Goal: Task Accomplishment & Management: Complete application form

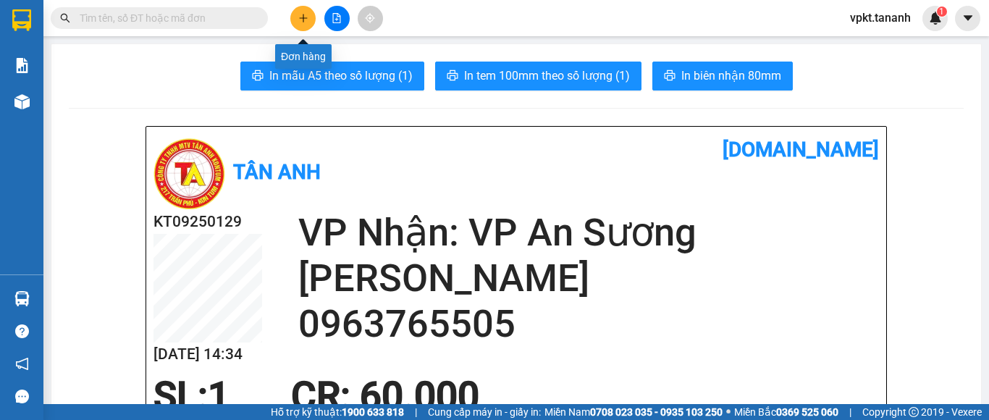
click at [308, 22] on icon "plus" at bounding box center [303, 18] width 10 height 10
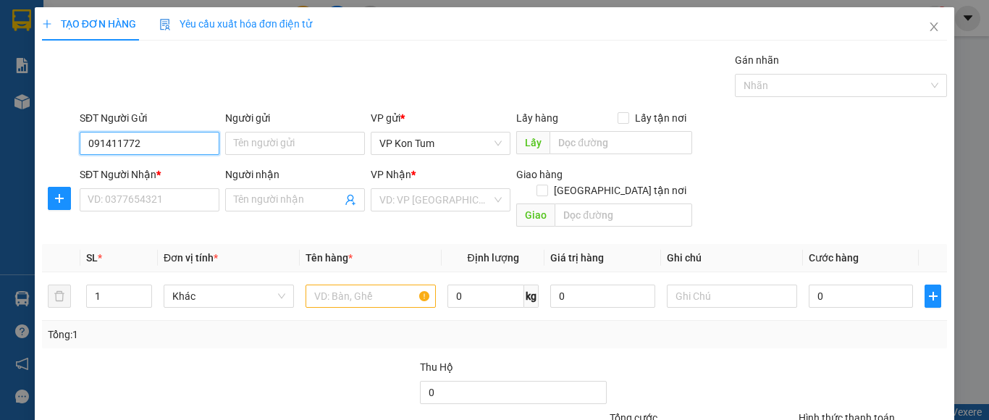
type input "0914117724"
click at [152, 174] on div "0914117724 - [GEOGRAPHIC_DATA]" at bounding box center [169, 172] width 163 height 16
type input "HÀ"
type input "0935413679"
type input "THẢO"
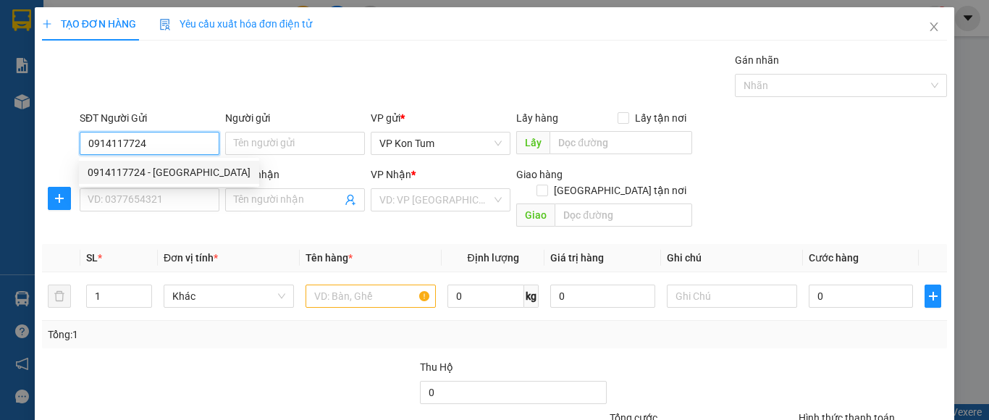
type input "GTN-CR50-BÌNH THẠNH"
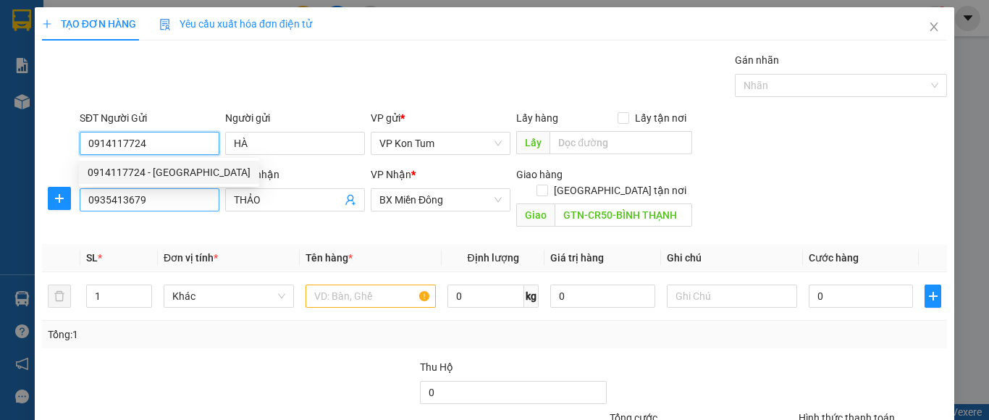
type input "50.000"
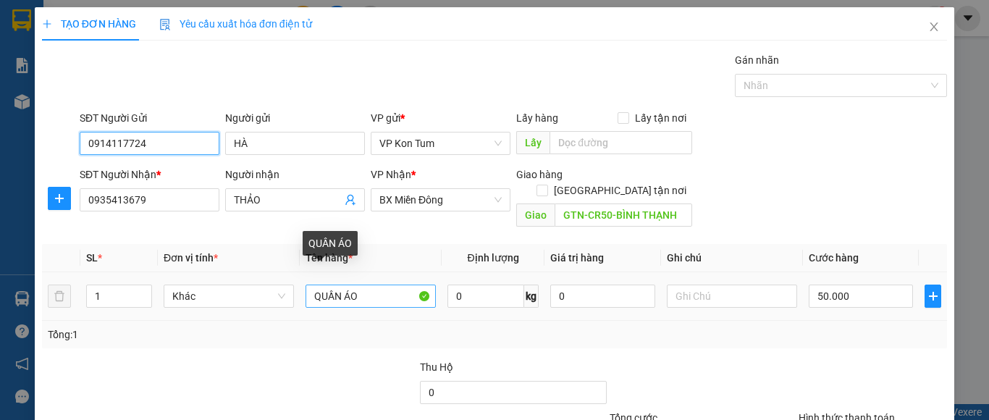
type input "0914117724"
click at [361, 284] on input "QUẦN ÁO" at bounding box center [370, 295] width 130 height 23
type input "Q"
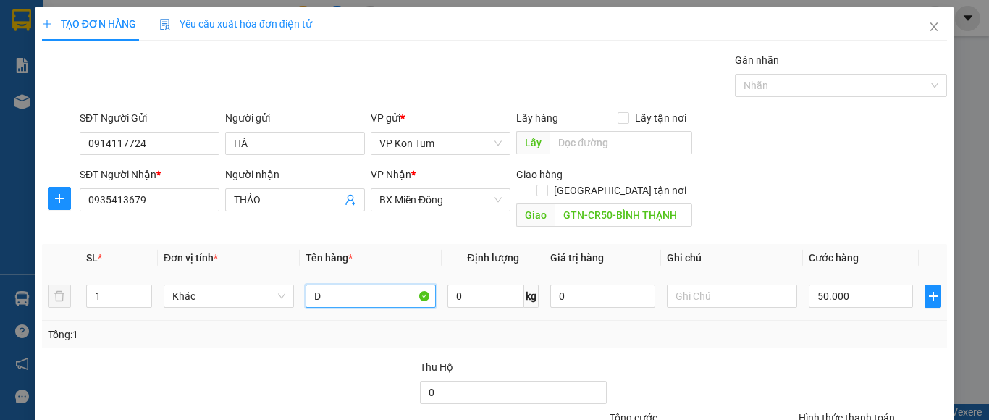
type input "D"
type input "ĐỒ ĂN"
click at [845, 284] on input "50.000" at bounding box center [860, 295] width 104 height 23
type input "4"
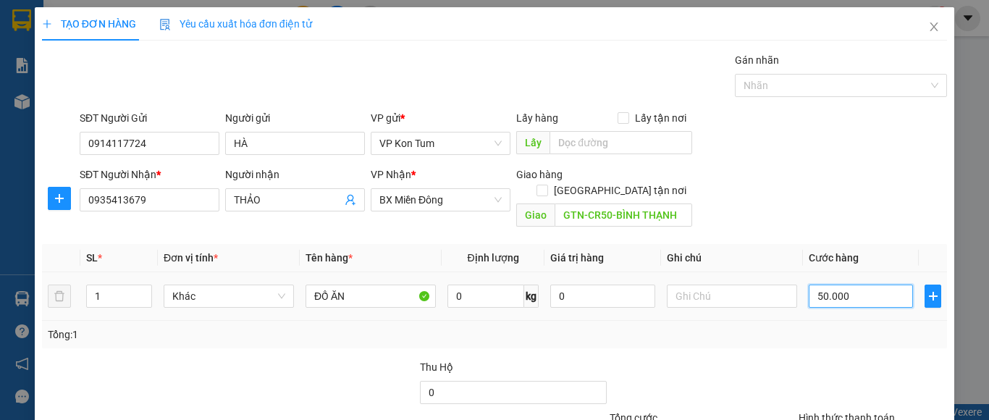
type input "4"
type input "40"
type input "400"
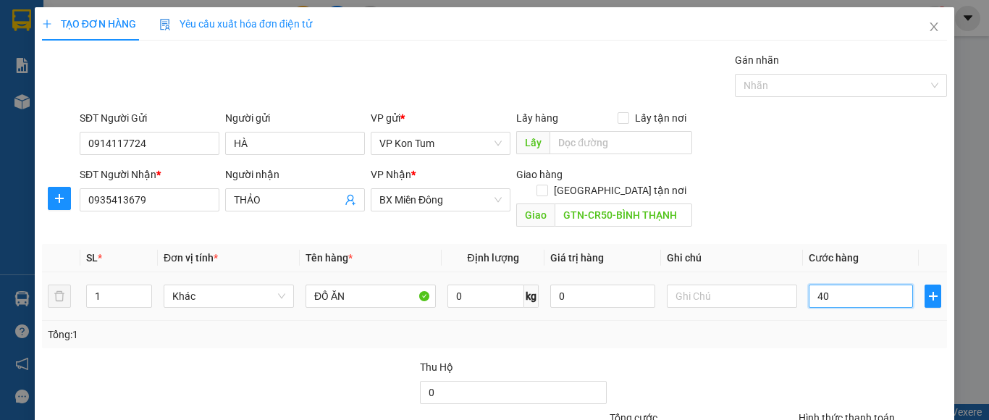
type input "400"
type input "4.000"
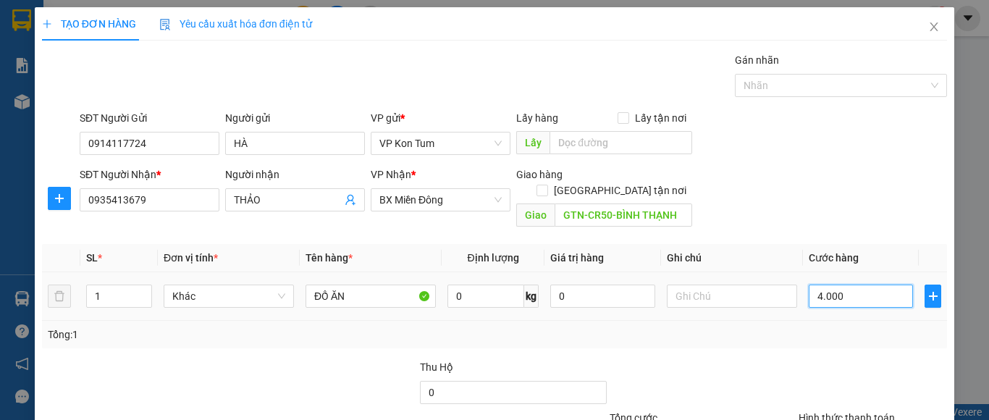
type input "40.000"
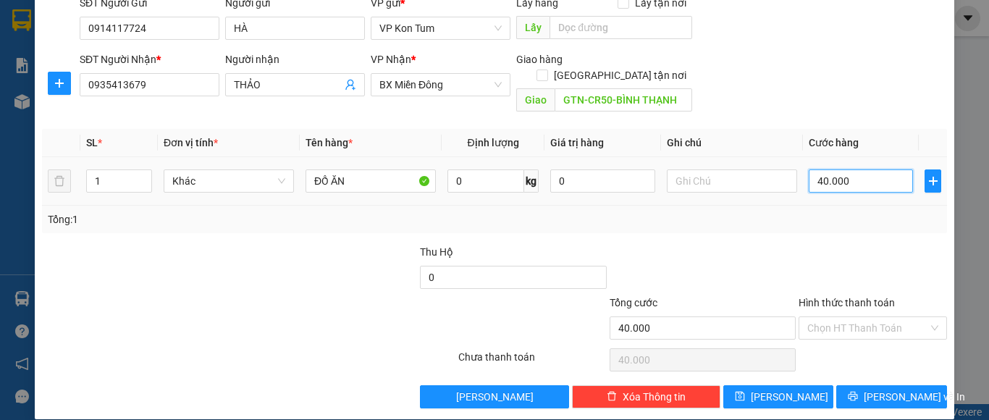
scroll to position [116, 0]
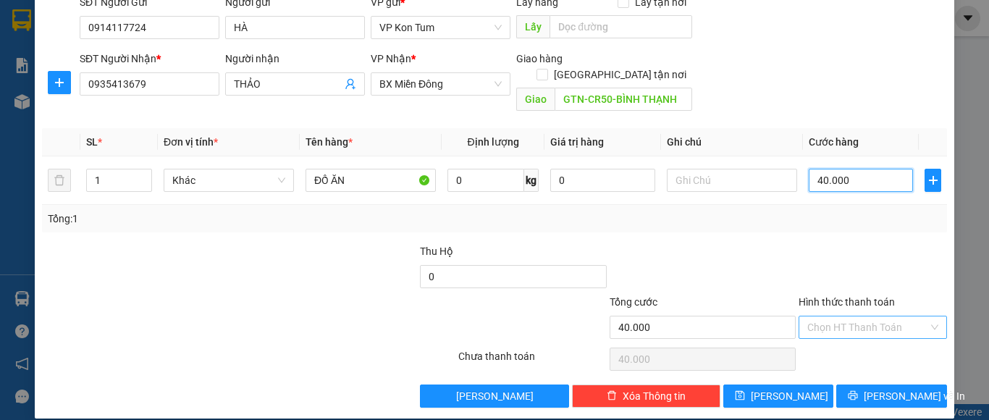
type input "40.000"
click at [839, 316] on input "Hình thức thanh toán" at bounding box center [867, 327] width 121 height 22
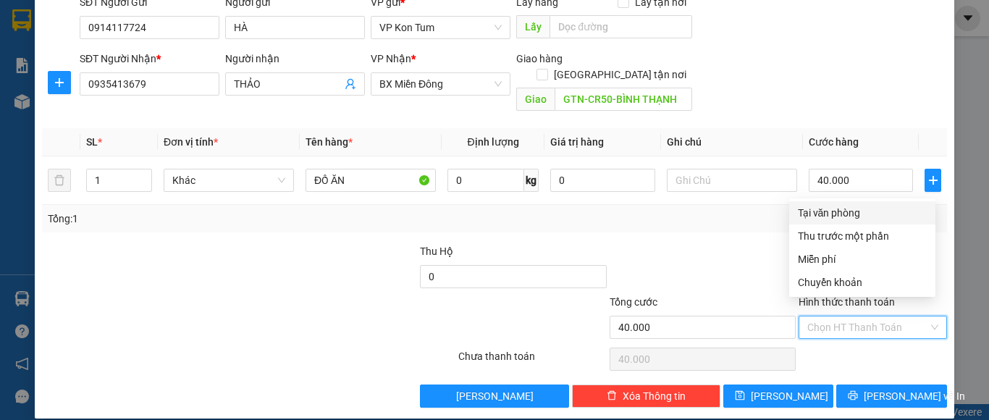
click at [853, 212] on div "Tại văn phòng" at bounding box center [862, 213] width 129 height 16
type input "0"
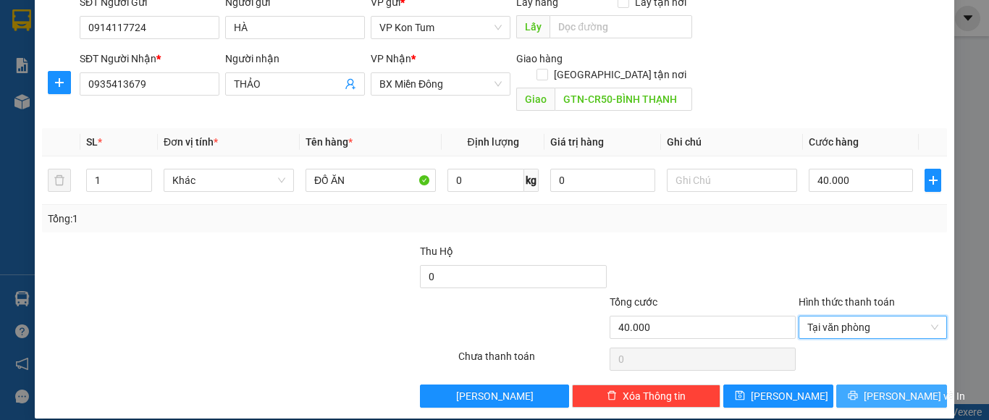
click at [848, 384] on button "[PERSON_NAME] và In" at bounding box center [891, 395] width 111 height 23
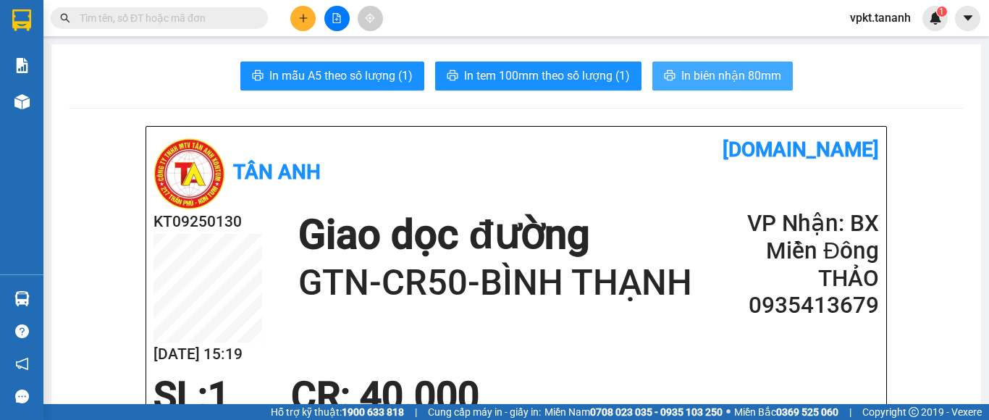
click at [681, 81] on span "In biên nhận 80mm" at bounding box center [731, 76] width 100 height 18
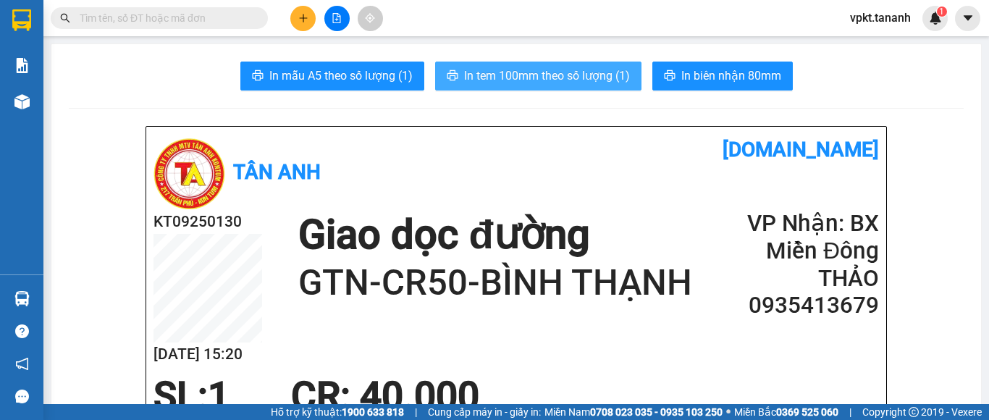
click at [451, 79] on icon "printer" at bounding box center [452, 75] width 11 height 10
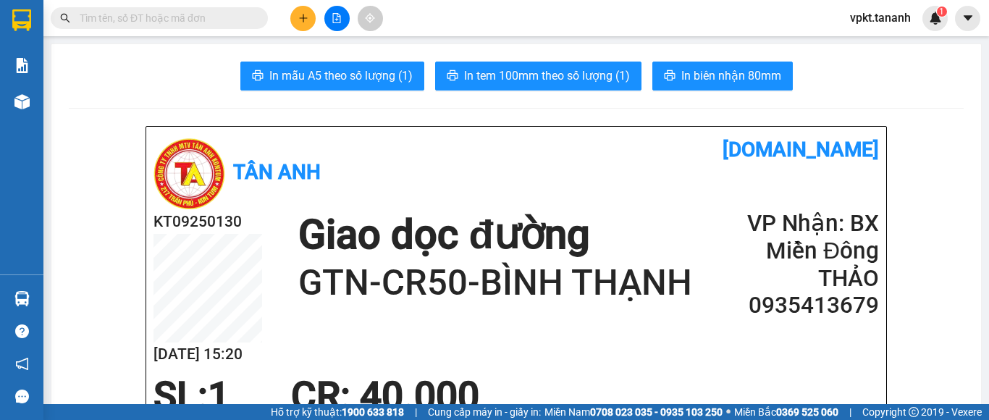
click at [308, 18] on icon "plus" at bounding box center [303, 18] width 10 height 10
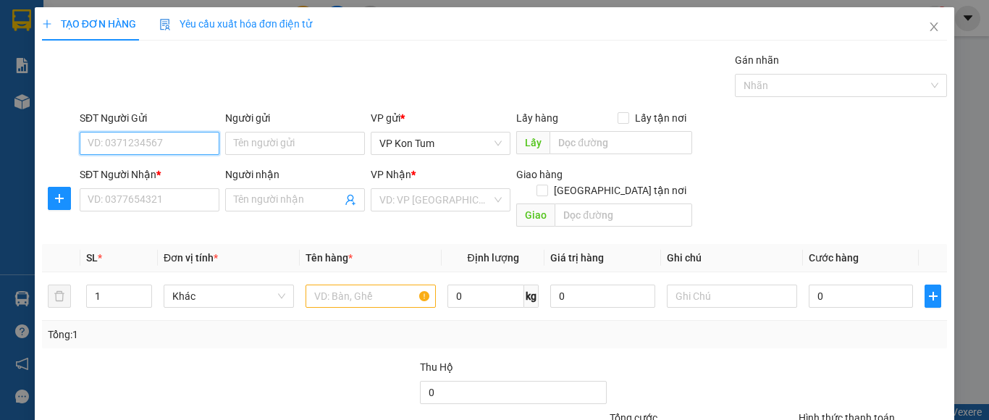
click at [168, 149] on input "SĐT Người Gửi" at bounding box center [150, 143] width 140 height 23
type input "0944832792"
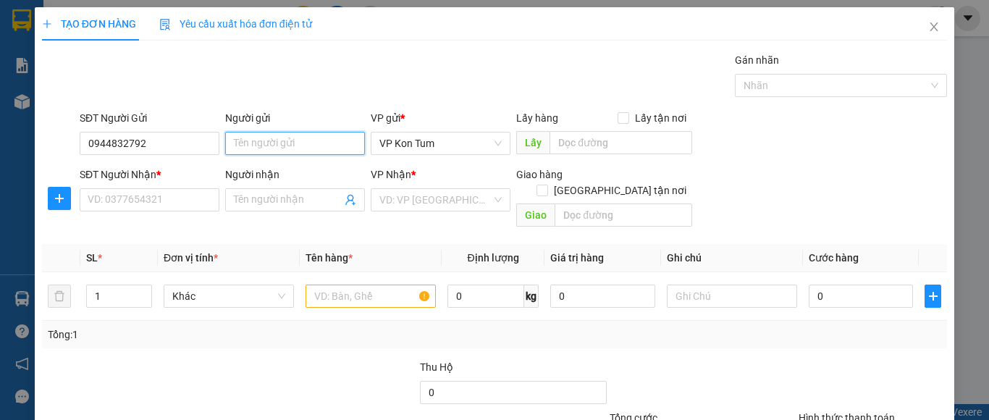
click at [285, 152] on input "Người gửi" at bounding box center [295, 143] width 140 height 23
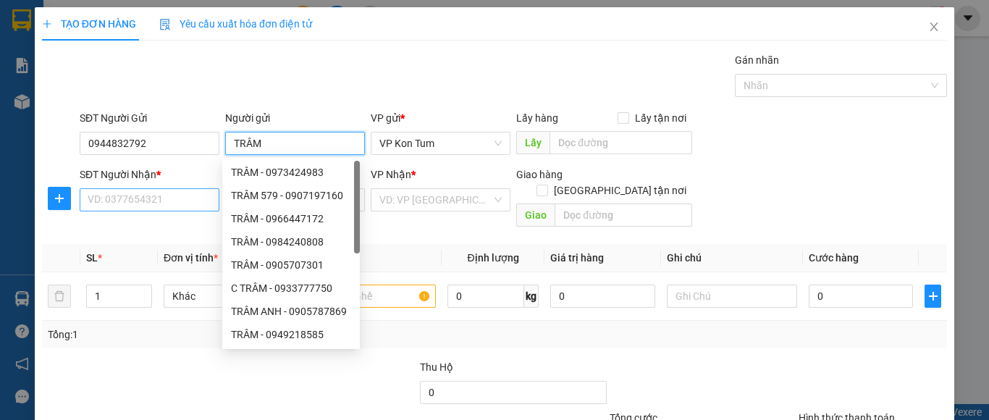
type input "TRÂM"
click at [129, 195] on input "SĐT Người Nhận *" at bounding box center [150, 199] width 140 height 23
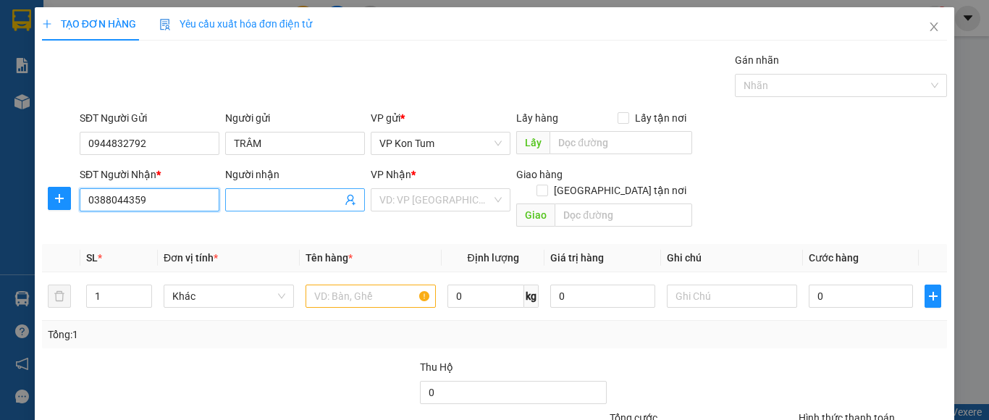
type input "0388044359"
click at [250, 200] on input "Người nhận" at bounding box center [288, 200] width 108 height 16
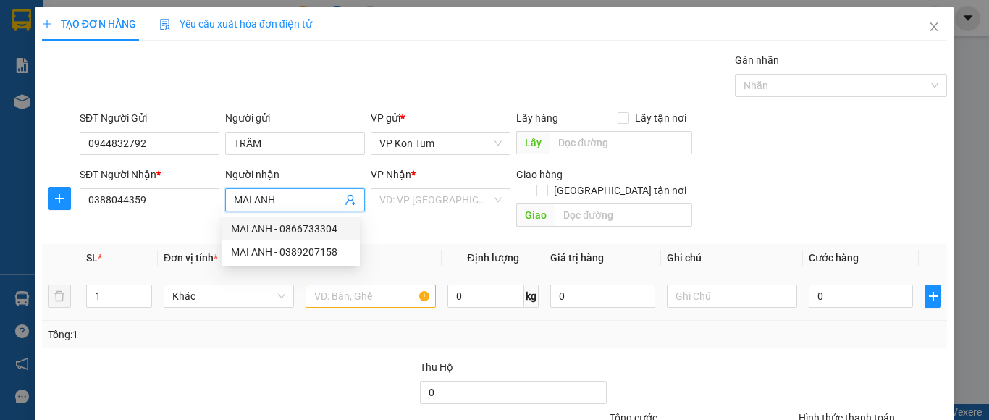
type input "MAI ANH"
click at [331, 284] on input "text" at bounding box center [370, 295] width 130 height 23
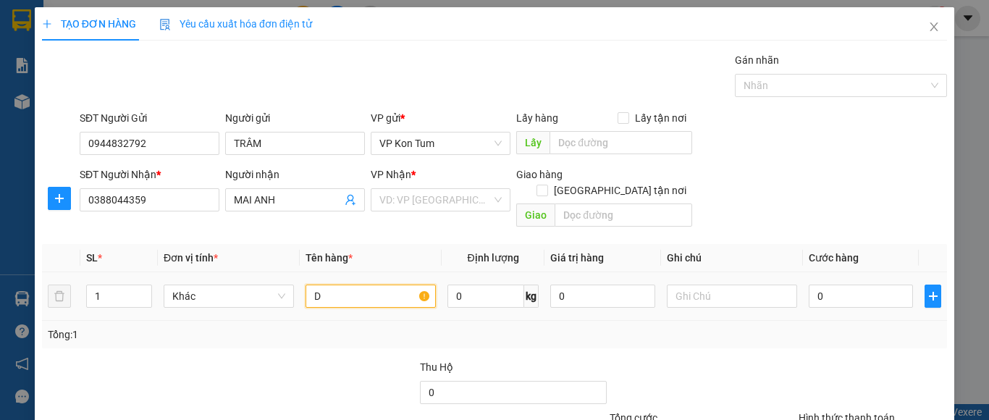
type input "D"
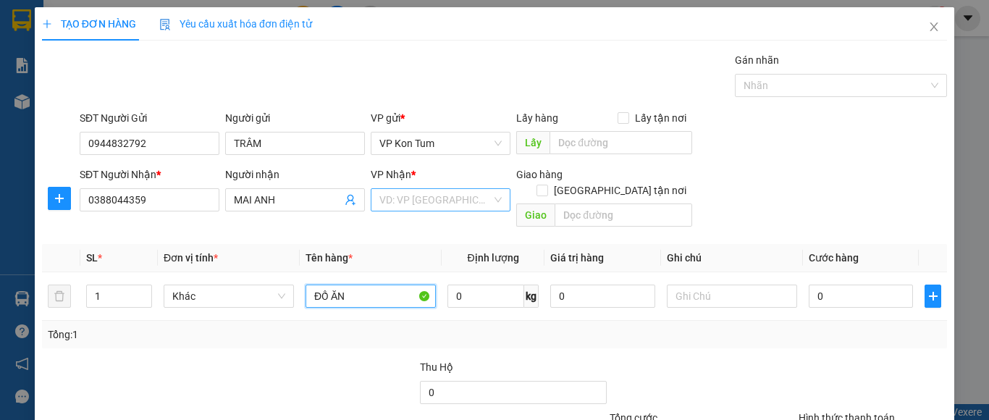
type input "ĐỒ ĂN"
click at [478, 196] on input "search" at bounding box center [435, 200] width 112 height 22
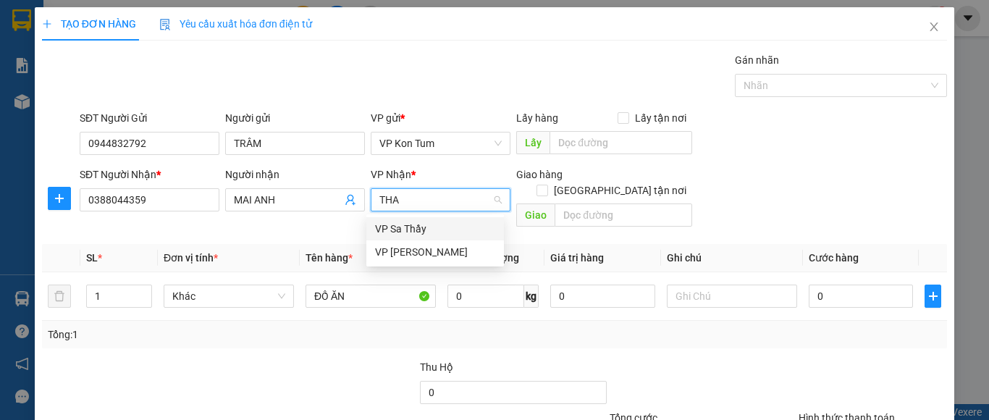
type input "THAN"
click at [413, 225] on div "VP [PERSON_NAME]" at bounding box center [435, 229] width 120 height 16
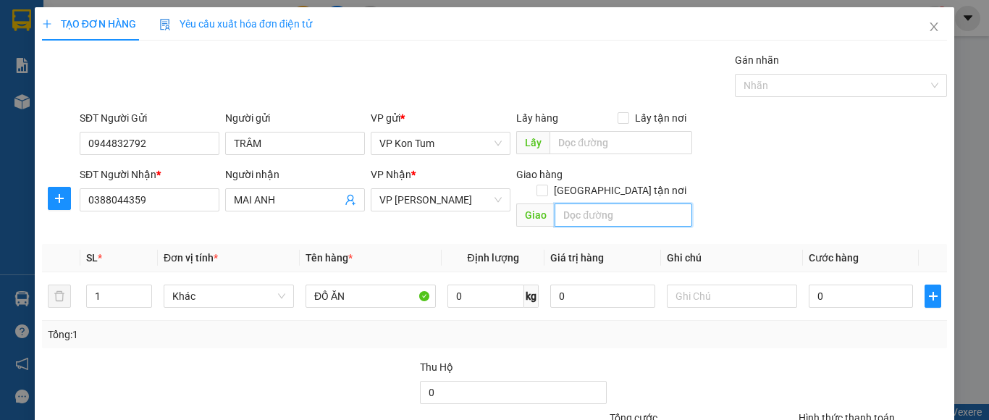
click at [609, 204] on input "text" at bounding box center [623, 214] width 138 height 23
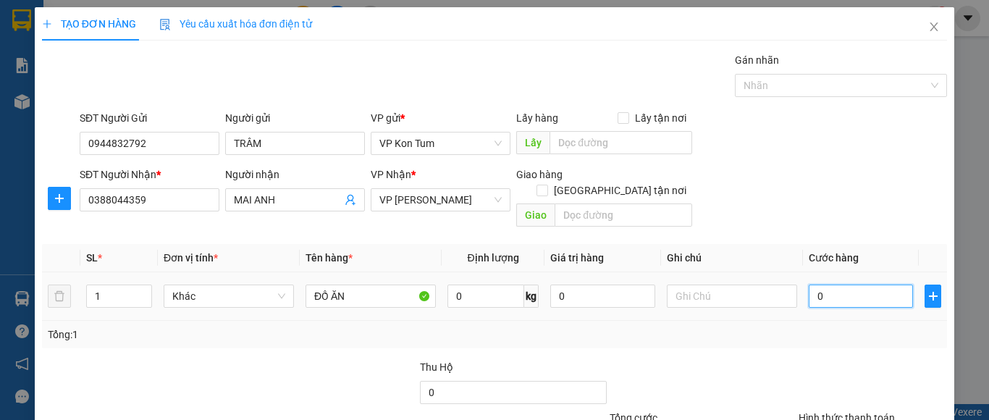
click at [822, 289] on input "0" at bounding box center [860, 295] width 104 height 23
type input "7"
type input "70"
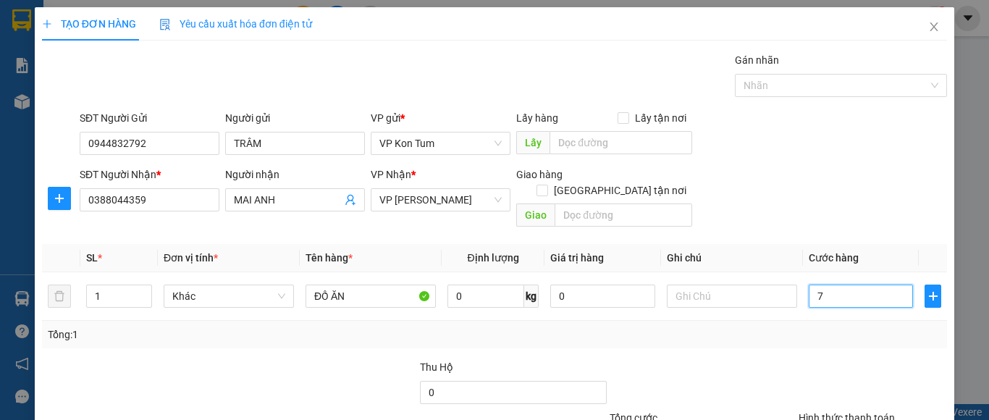
type input "70"
type input "700"
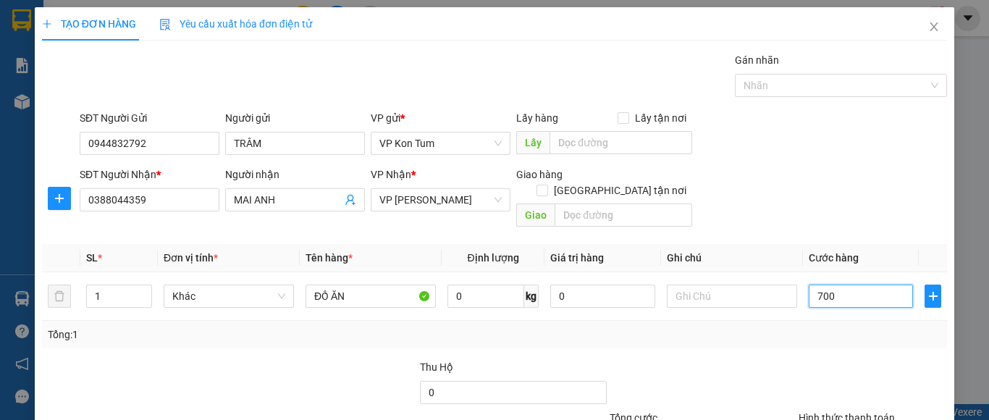
type input "7.000"
type input "70.000"
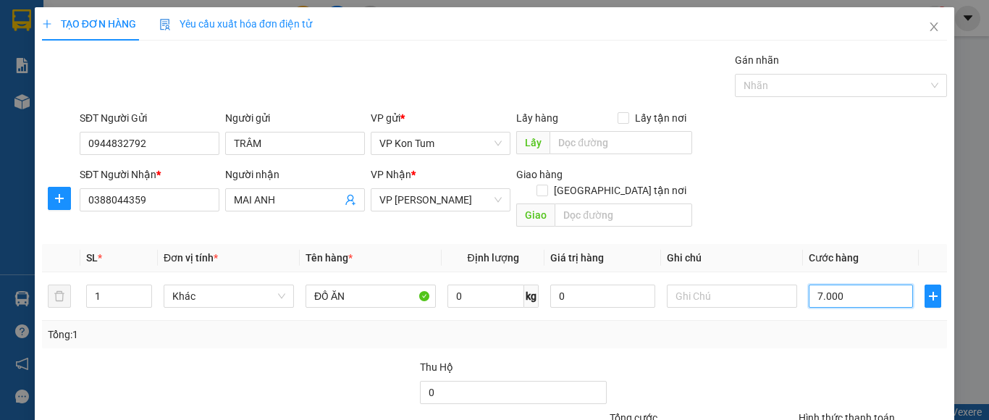
type input "70.000"
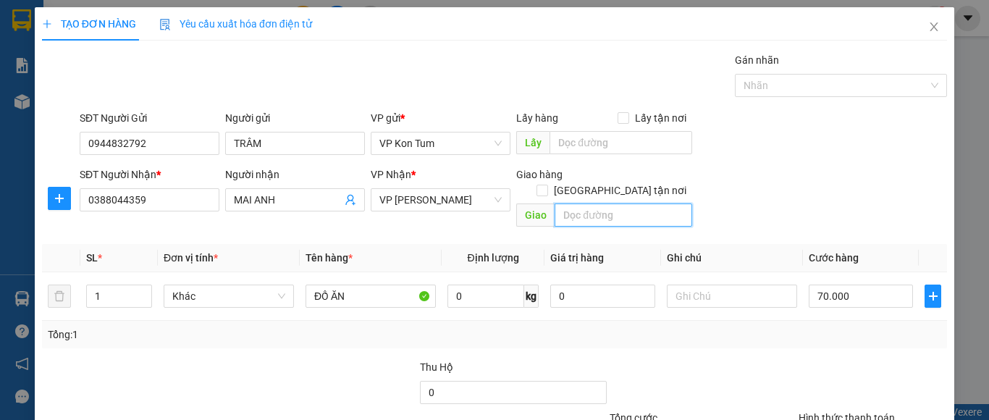
click at [604, 203] on input "text" at bounding box center [623, 214] width 138 height 23
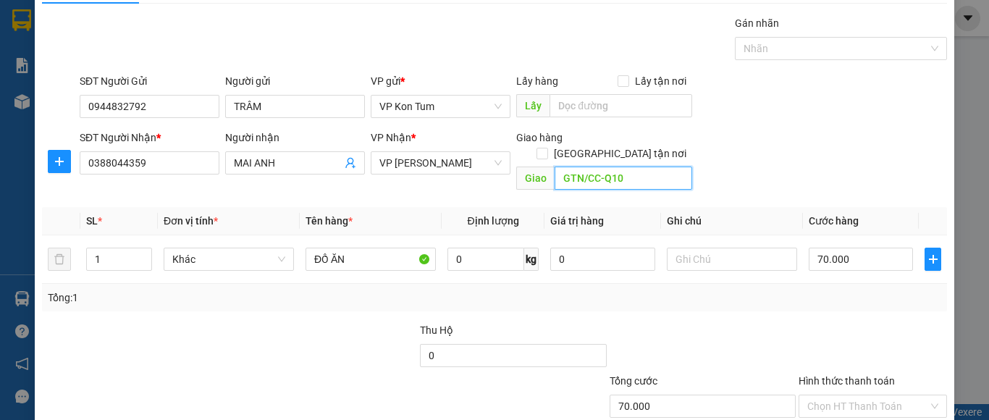
scroll to position [72, 0]
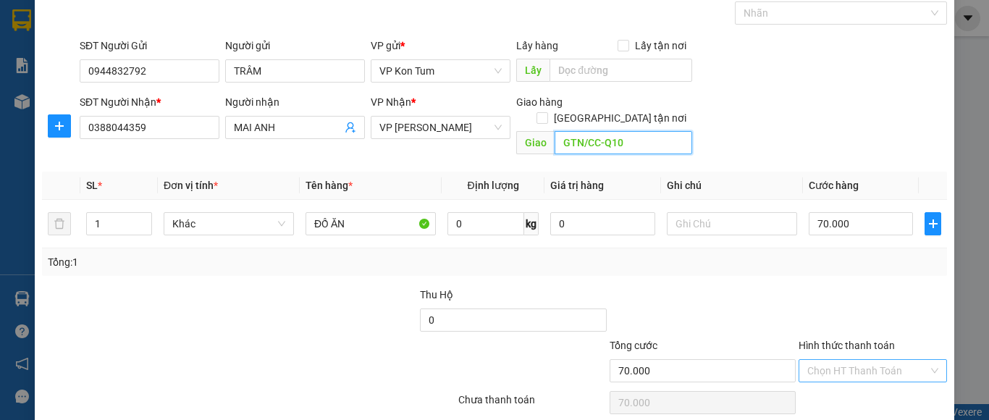
type input "GTN/CC-Q10"
click at [858, 360] on input "Hình thức thanh toán" at bounding box center [867, 371] width 121 height 22
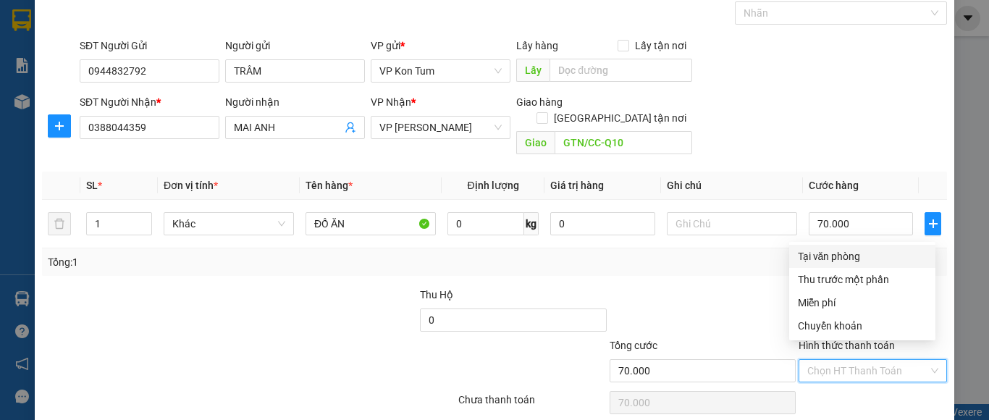
click at [853, 255] on div "Tại văn phòng" at bounding box center [862, 256] width 129 height 16
type input "0"
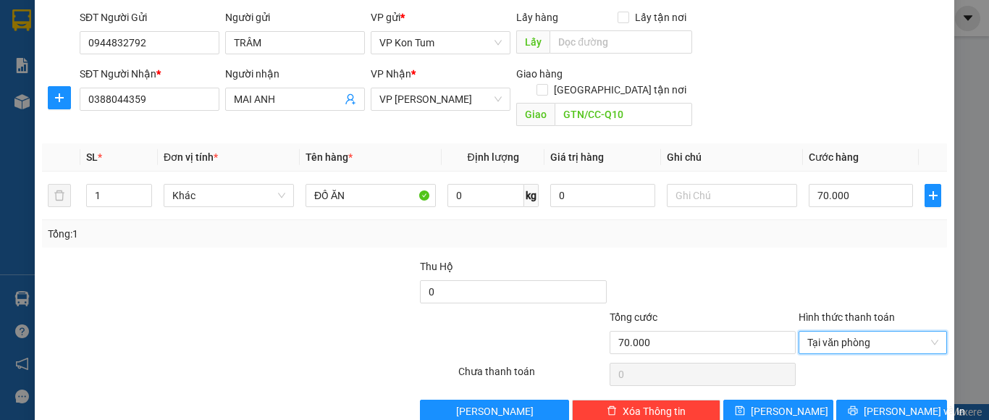
scroll to position [116, 0]
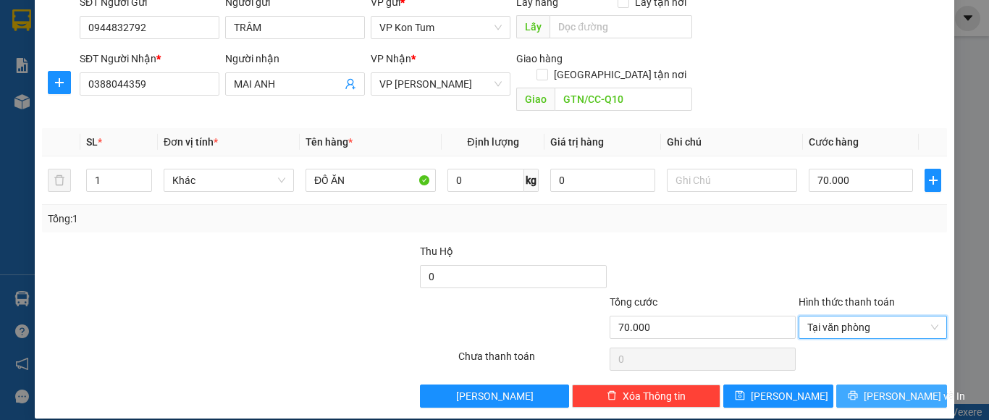
click at [884, 388] on span "[PERSON_NAME] và In" at bounding box center [913, 396] width 101 height 16
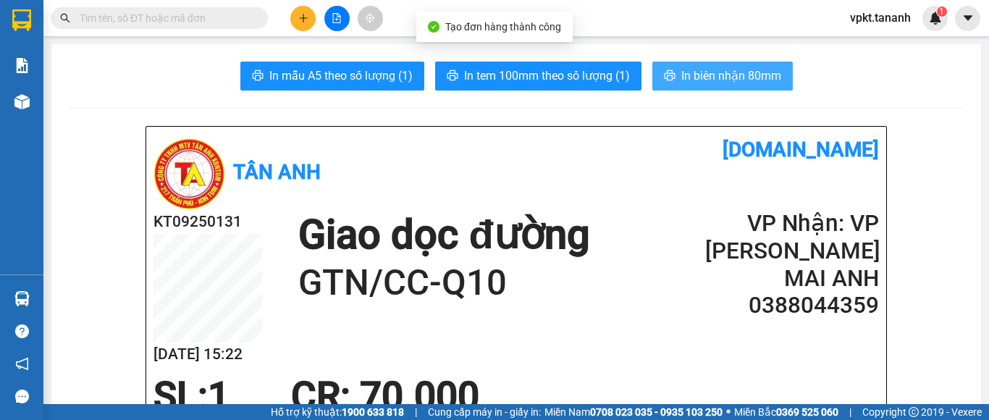
click at [652, 75] on button "In biên nhận 80mm" at bounding box center [722, 76] width 140 height 29
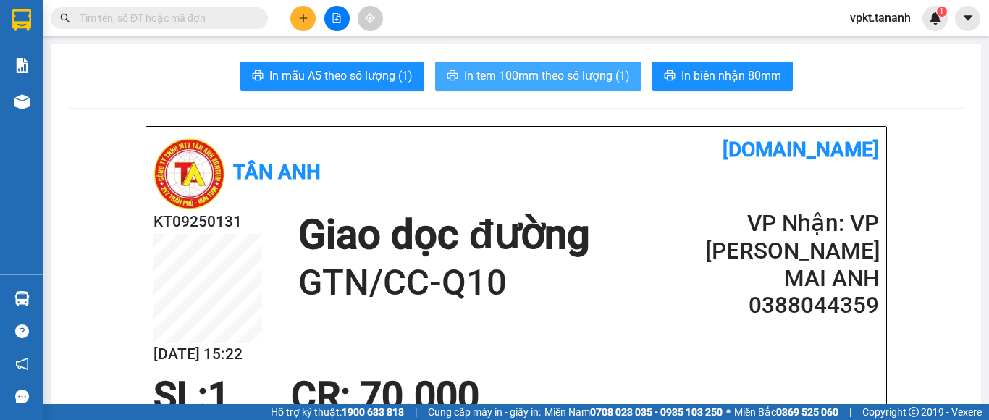
click at [596, 72] on span "In tem 100mm theo số lượng (1)" at bounding box center [547, 76] width 166 height 18
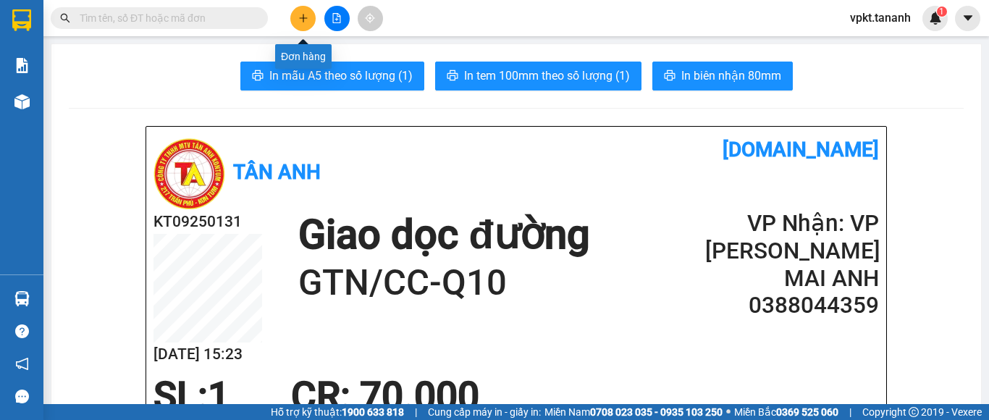
click at [305, 15] on icon "plus" at bounding box center [303, 18] width 10 height 10
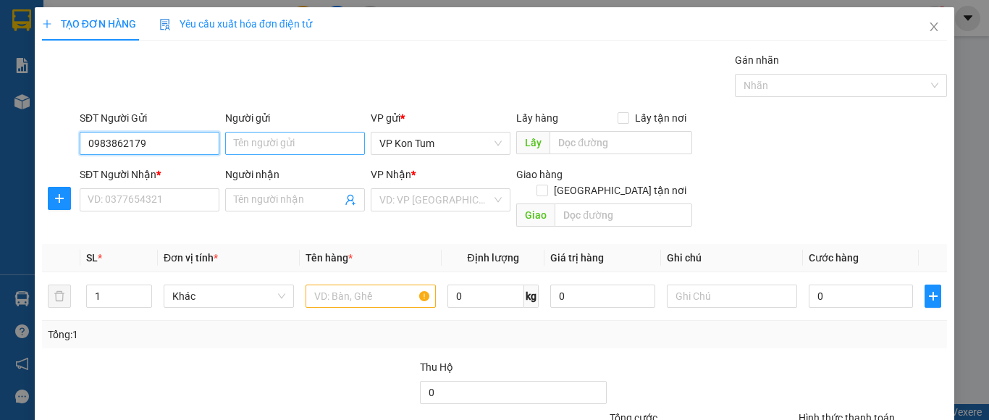
type input "0983862179"
click at [298, 142] on input "Người gửi" at bounding box center [295, 143] width 140 height 23
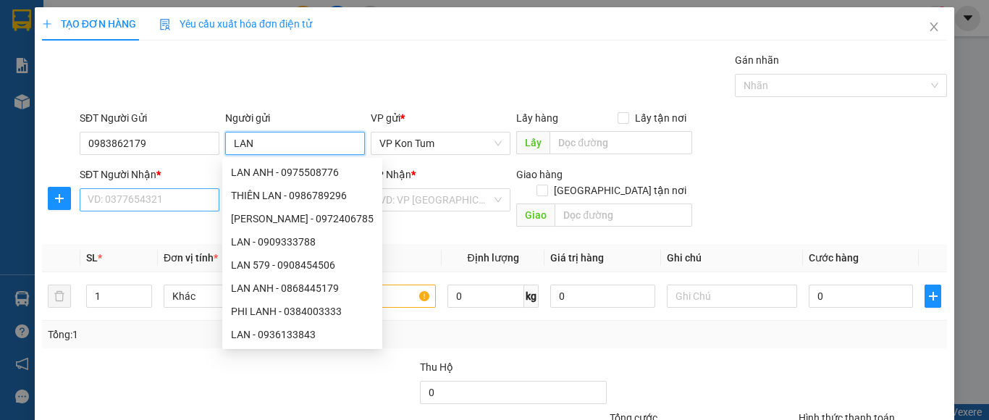
type input "LAN"
click at [160, 197] on input "SĐT Người Nhận *" at bounding box center [150, 199] width 140 height 23
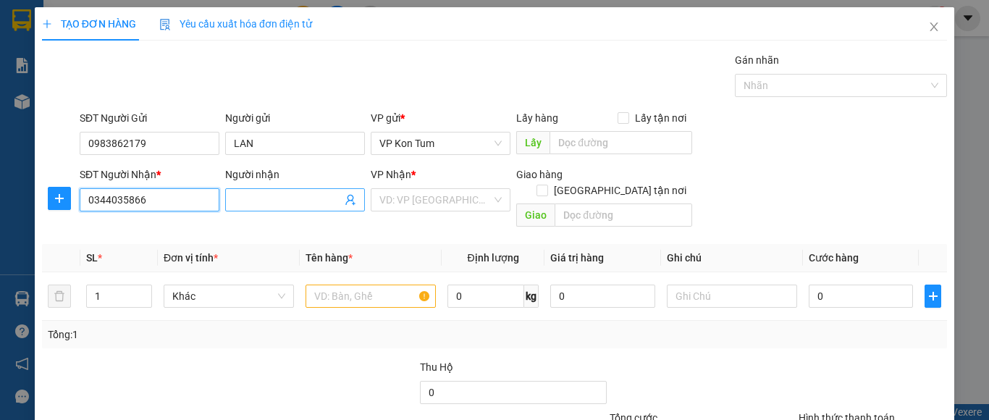
type input "0344035866"
click at [315, 206] on input "Người nhận" at bounding box center [288, 200] width 108 height 16
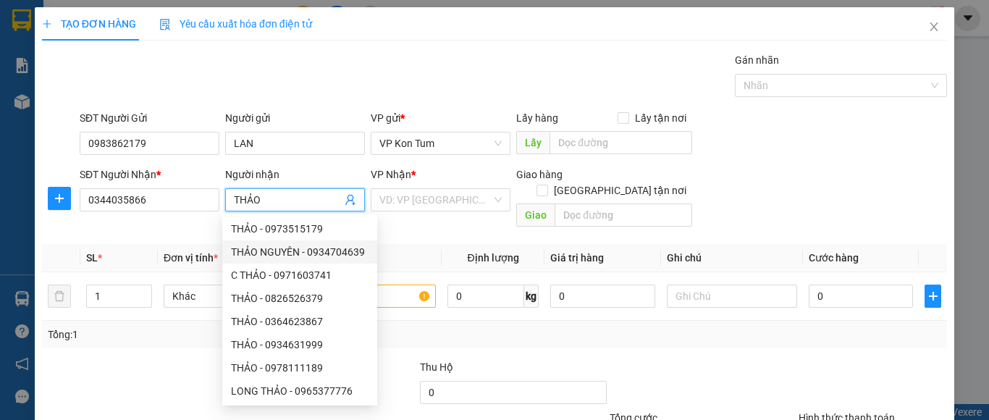
type input "THẢO"
click at [512, 326] on div "Tổng: 1" at bounding box center [494, 334] width 893 height 16
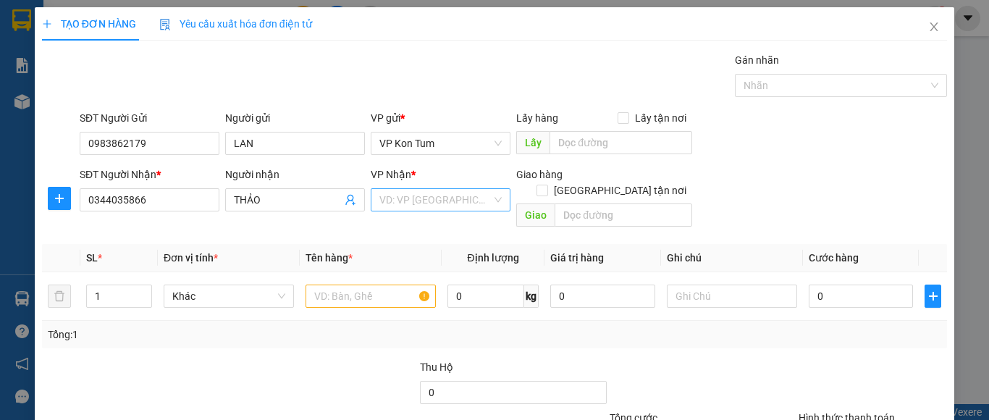
click at [443, 203] on input "search" at bounding box center [435, 200] width 112 height 22
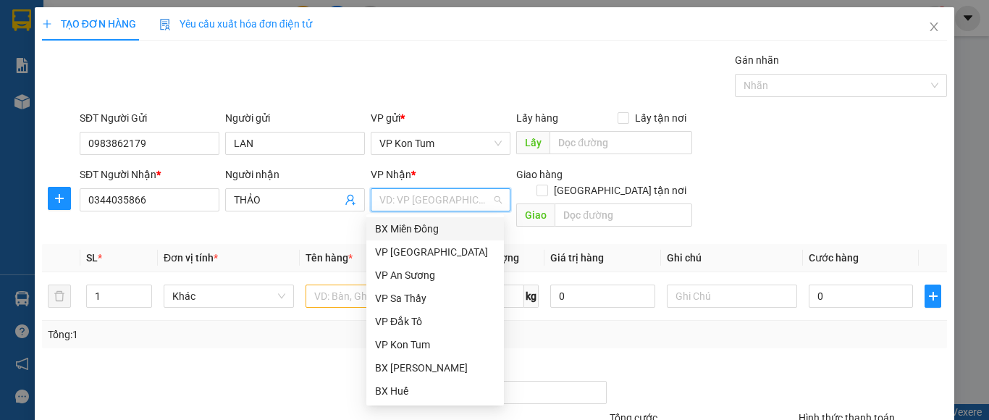
click at [456, 221] on div "BX Miền Đông" at bounding box center [435, 229] width 120 height 16
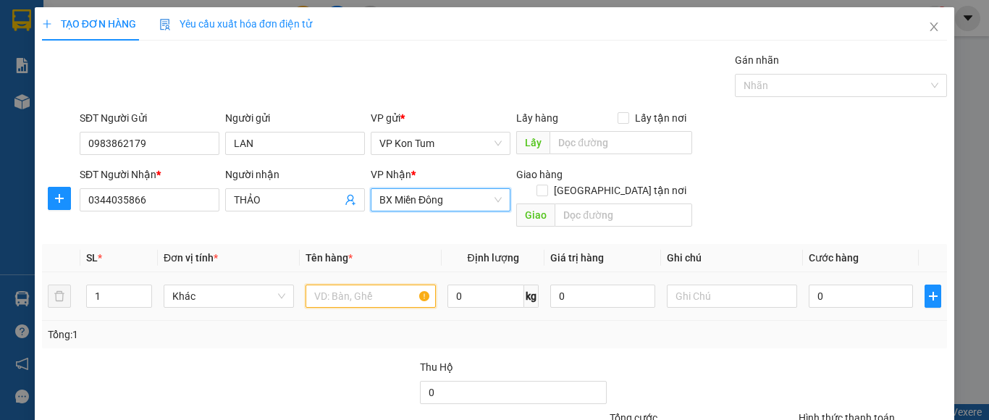
click at [325, 287] on input "text" at bounding box center [370, 295] width 130 height 23
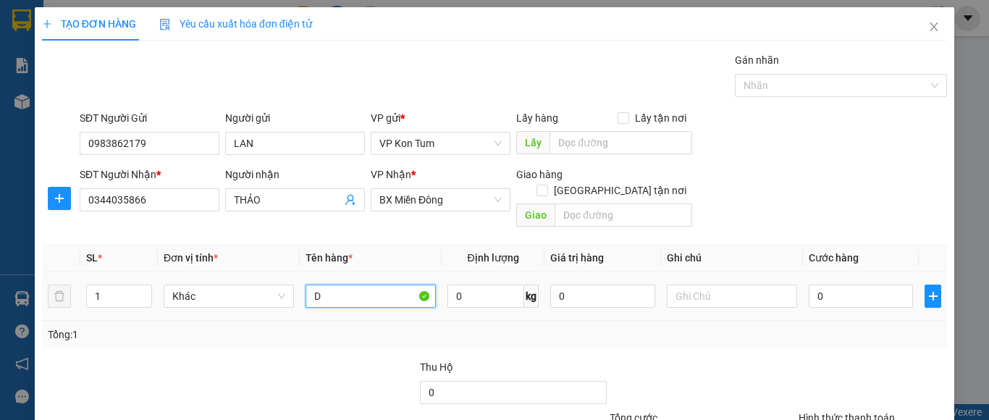
type input "D"
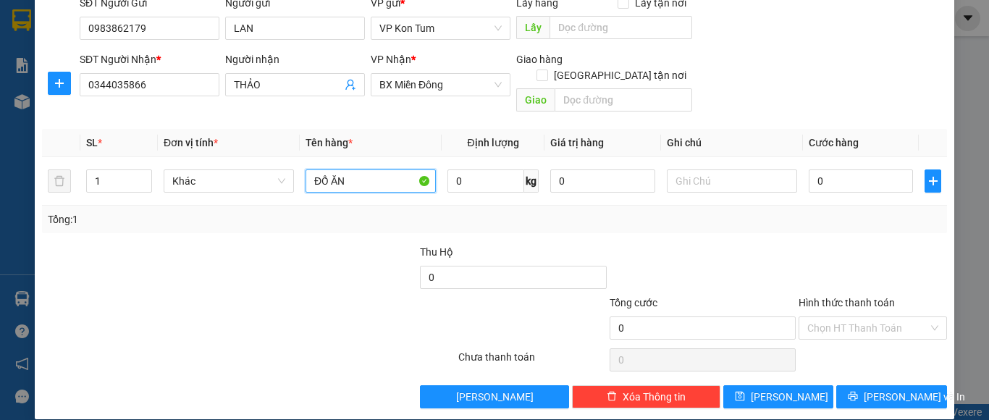
scroll to position [116, 0]
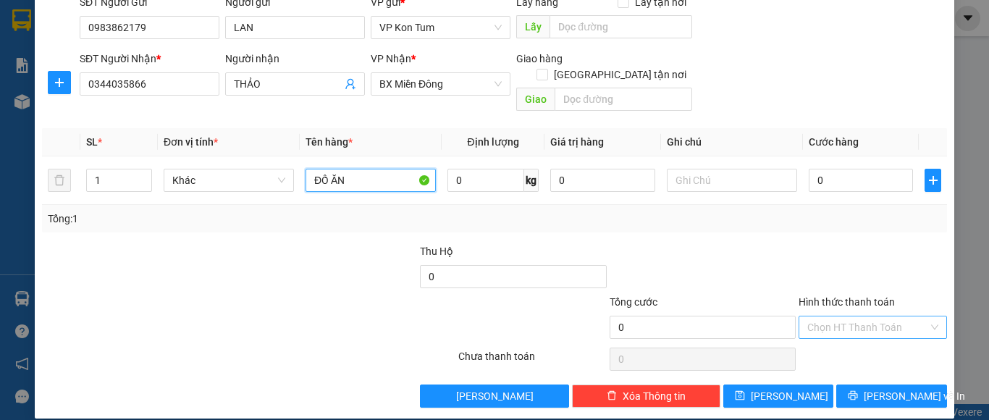
type input "ĐỒ ĂN"
click at [845, 316] on input "Hình thức thanh toán" at bounding box center [867, 327] width 121 height 22
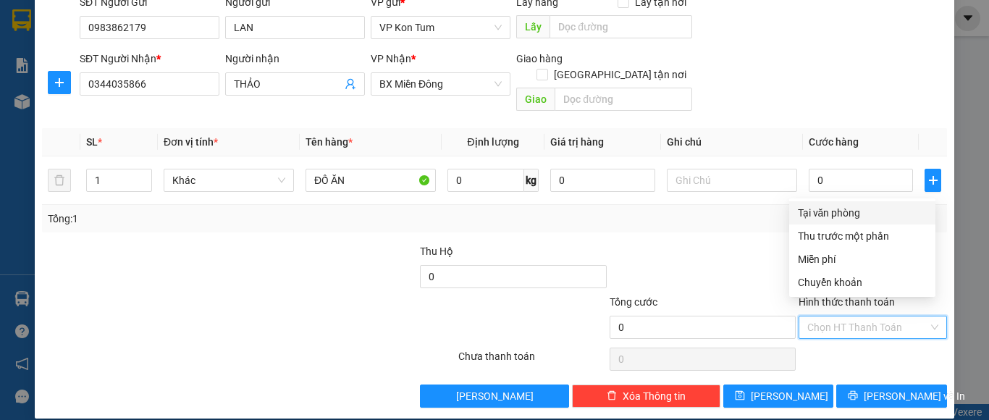
click at [852, 212] on div "Tại văn phòng" at bounding box center [862, 213] width 129 height 16
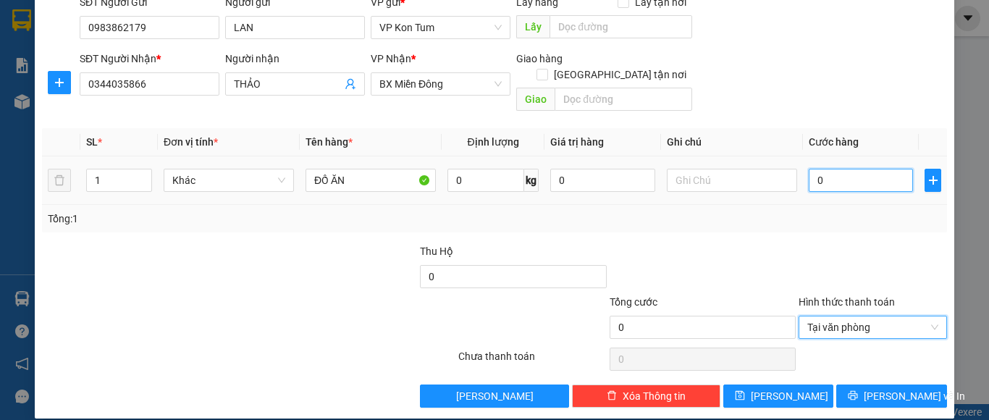
click at [841, 169] on input "0" at bounding box center [860, 180] width 104 height 23
type input "7"
type input "70"
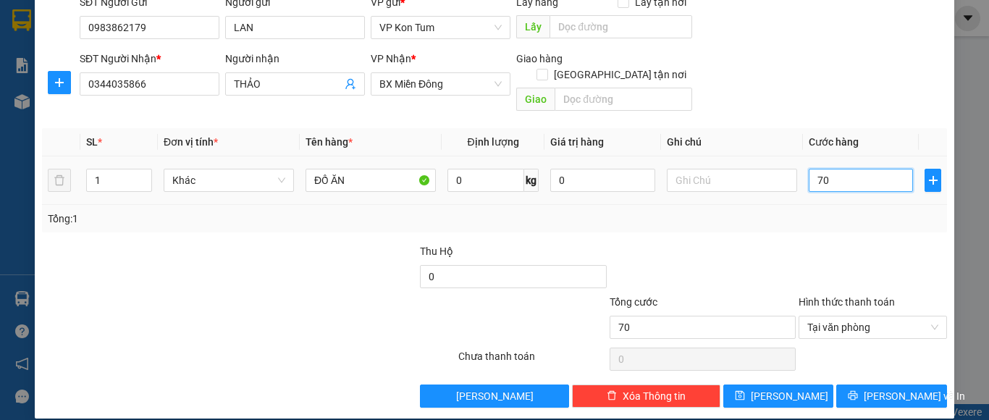
type input "700"
type input "7.000"
type input "70.000"
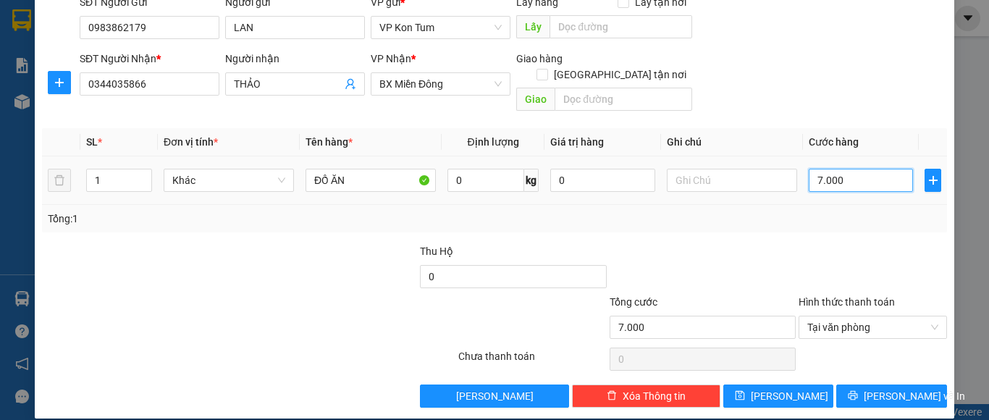
type input "70.000"
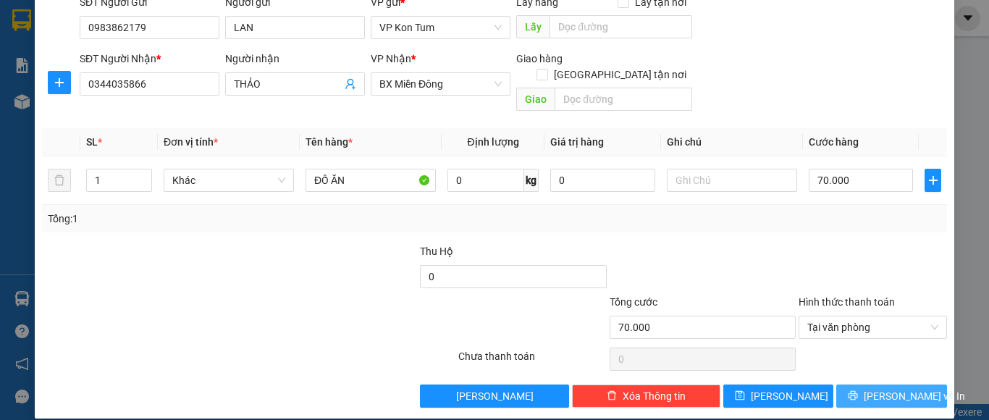
click at [866, 387] on button "[PERSON_NAME] và In" at bounding box center [891, 395] width 111 height 23
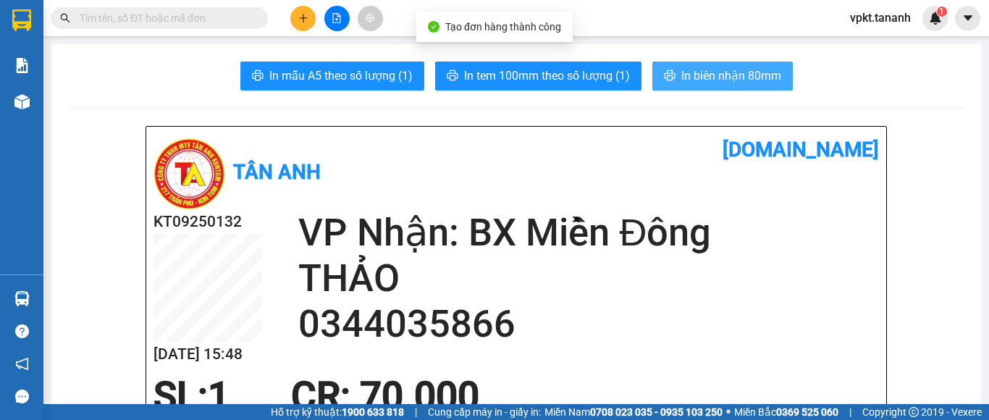
click at [684, 80] on span "In biên nhận 80mm" at bounding box center [731, 76] width 100 height 18
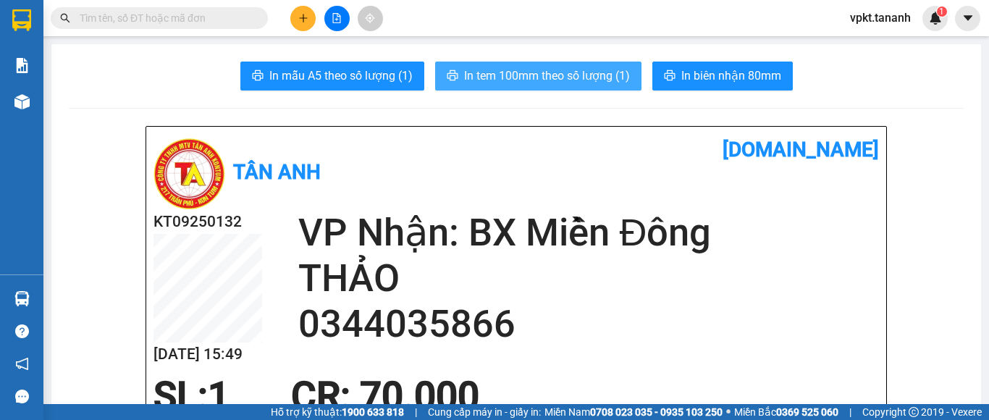
click at [525, 77] on span "In tem 100mm theo số lượng (1)" at bounding box center [547, 76] width 166 height 18
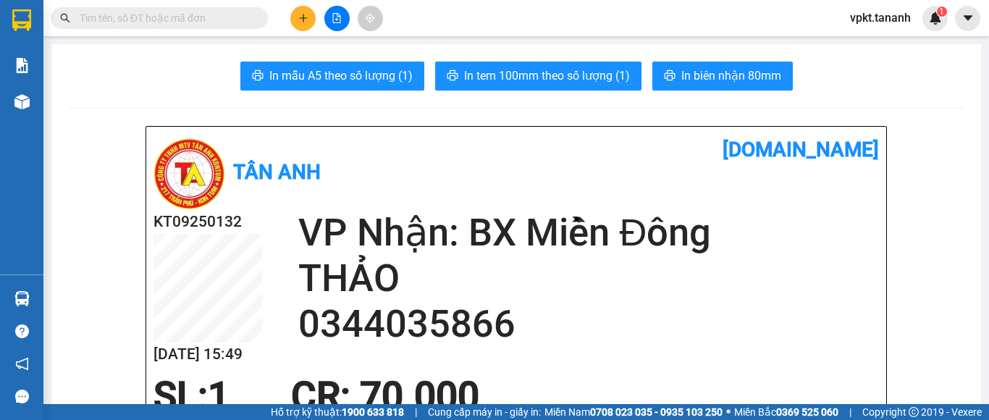
click at [294, 23] on button at bounding box center [302, 18] width 25 height 25
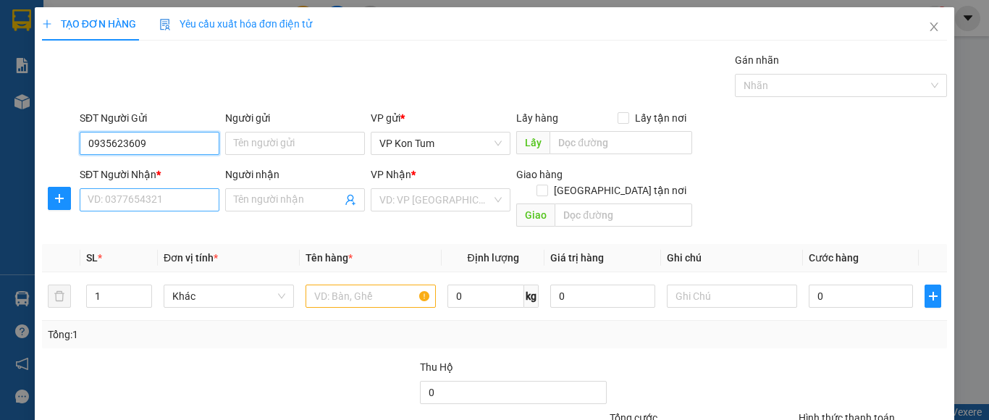
type input "0935623609"
click at [127, 197] on input "SĐT Người Nhận *" at bounding box center [150, 199] width 140 height 23
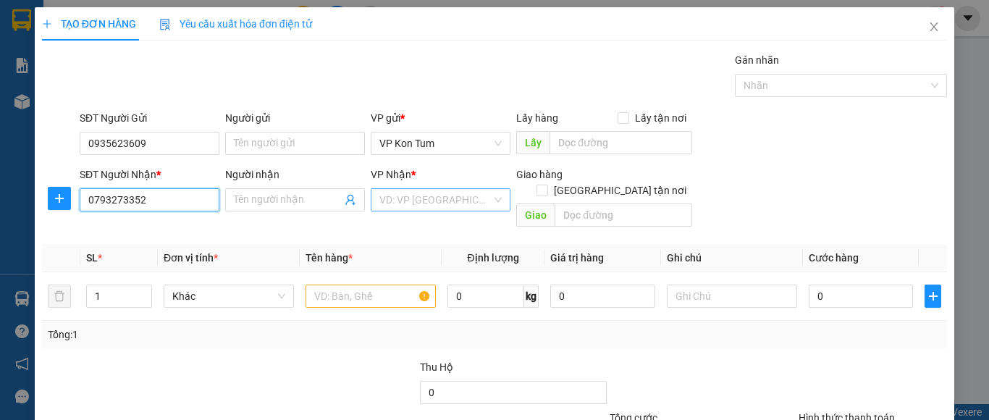
type input "0793273352"
click at [428, 198] on input "search" at bounding box center [435, 200] width 112 height 22
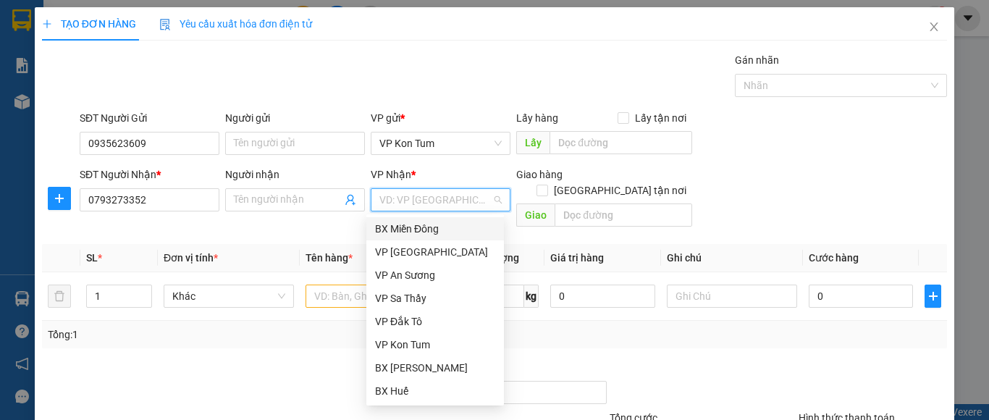
click at [415, 233] on div "BX Miền Đông" at bounding box center [435, 229] width 120 height 16
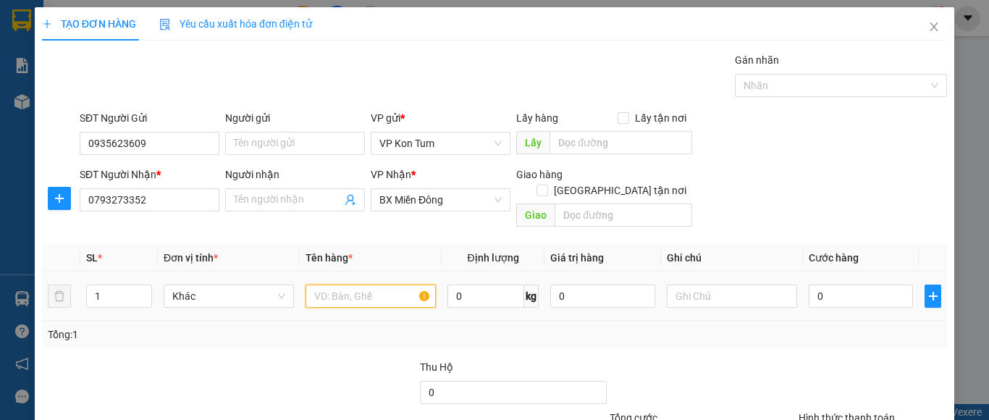
click at [363, 284] on input "text" at bounding box center [370, 295] width 130 height 23
type input "[GEOGRAPHIC_DATA]"
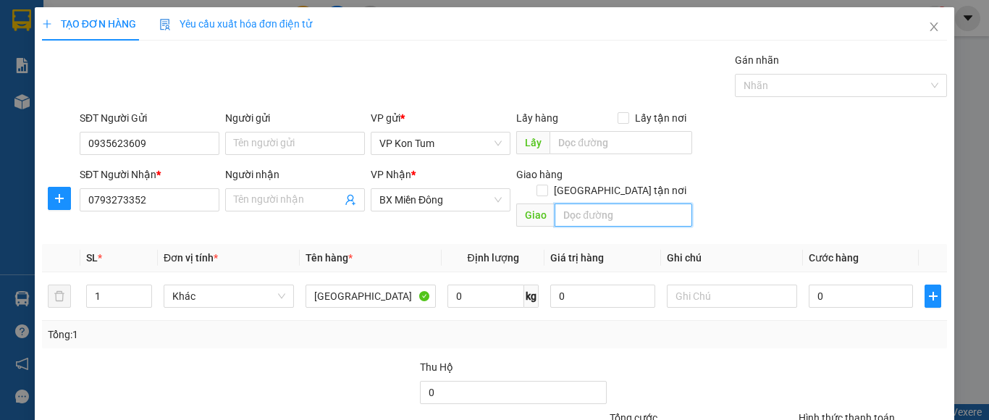
click at [554, 207] on input "text" at bounding box center [623, 214] width 138 height 23
type input "C"
type input "GTN-CR 70- P10 Q.GÒ VẤP"
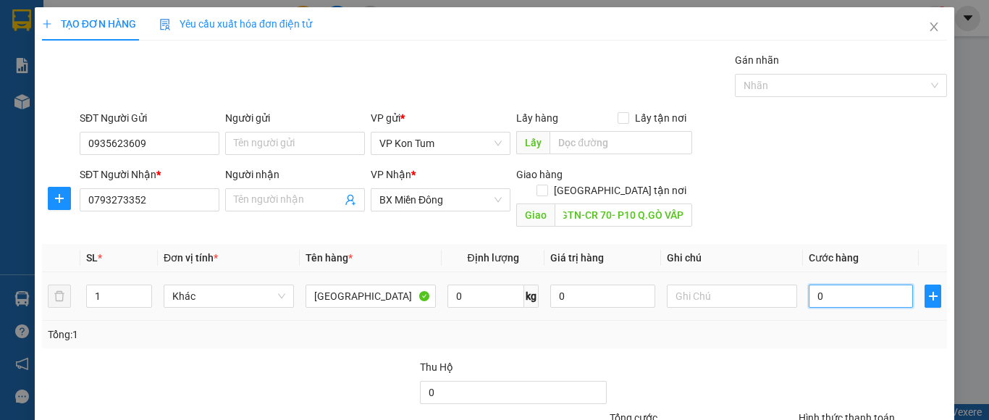
click at [832, 284] on input "0" at bounding box center [860, 295] width 104 height 23
type input "8"
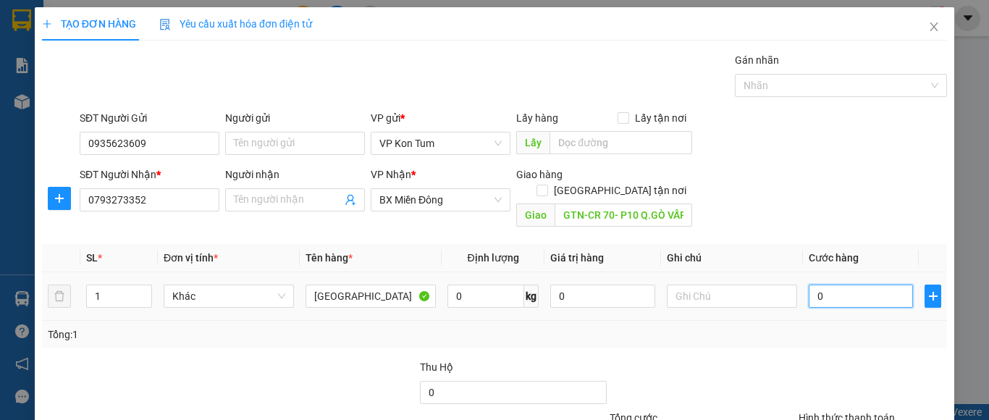
type input "8"
type input "80"
click at [778, 364] on div at bounding box center [702, 384] width 189 height 51
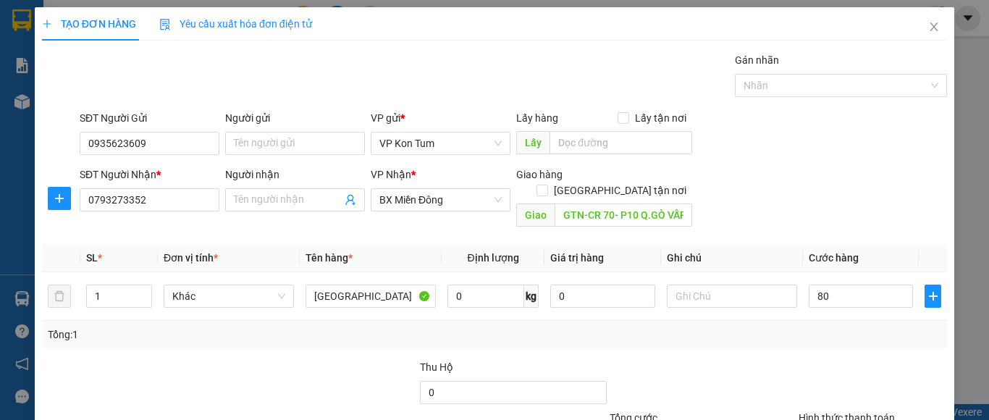
type input "80.000"
click at [778, 364] on div at bounding box center [702, 384] width 189 height 51
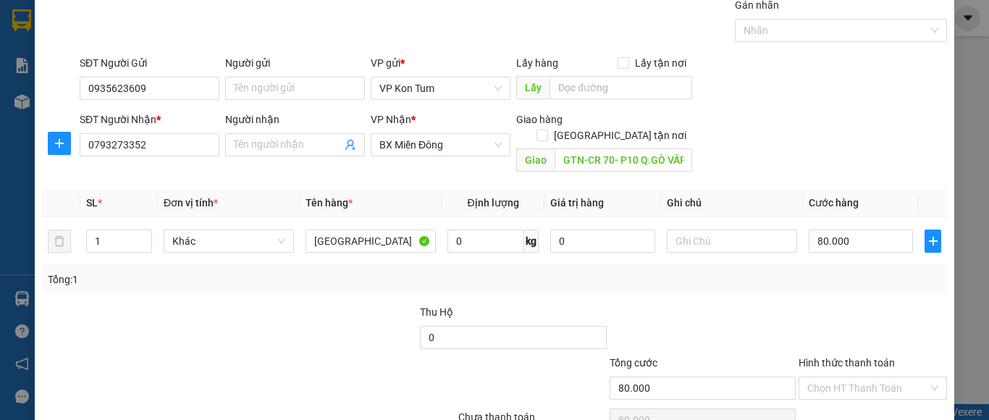
scroll to position [116, 0]
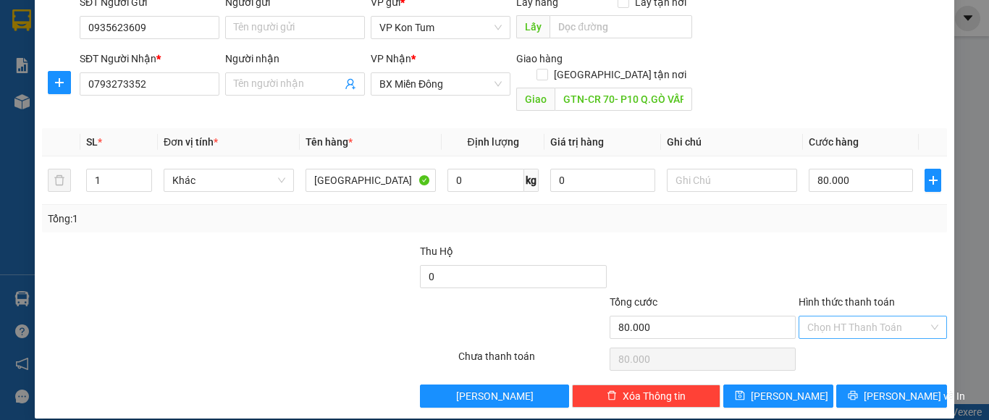
click at [821, 316] on input "Hình thức thanh toán" at bounding box center [867, 327] width 121 height 22
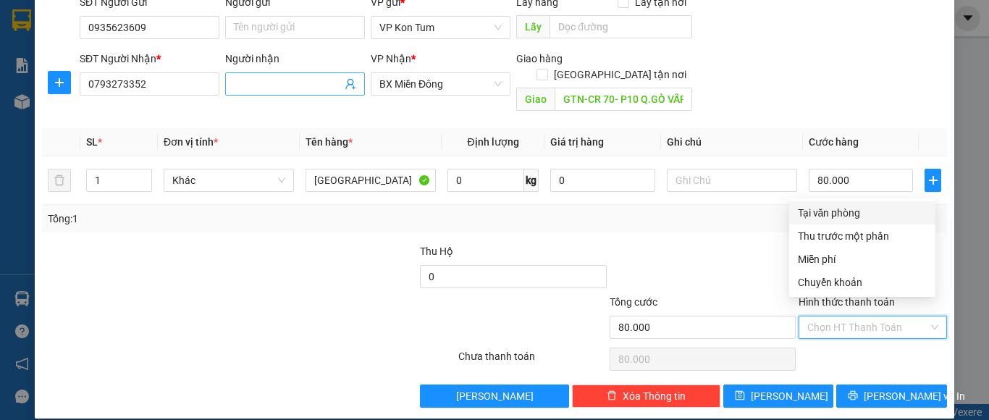
click at [305, 77] on input "Người nhận" at bounding box center [288, 84] width 108 height 16
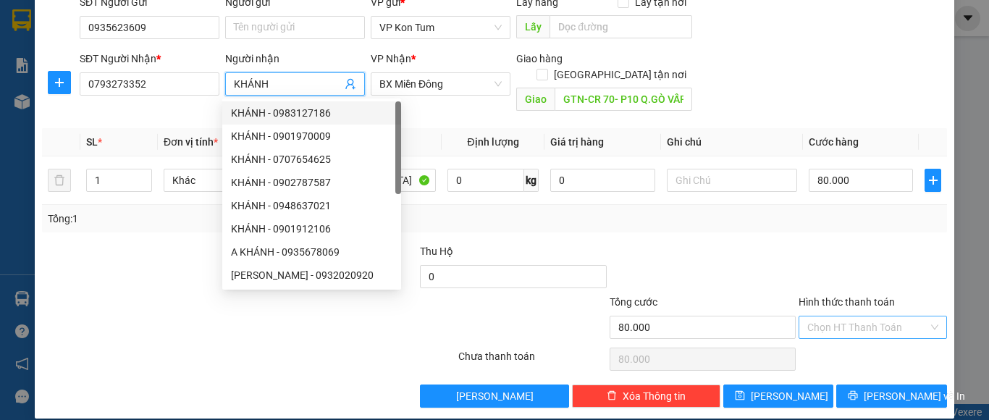
type input "KHÁNH"
click at [808, 316] on input "Hình thức thanh toán" at bounding box center [867, 327] width 121 height 22
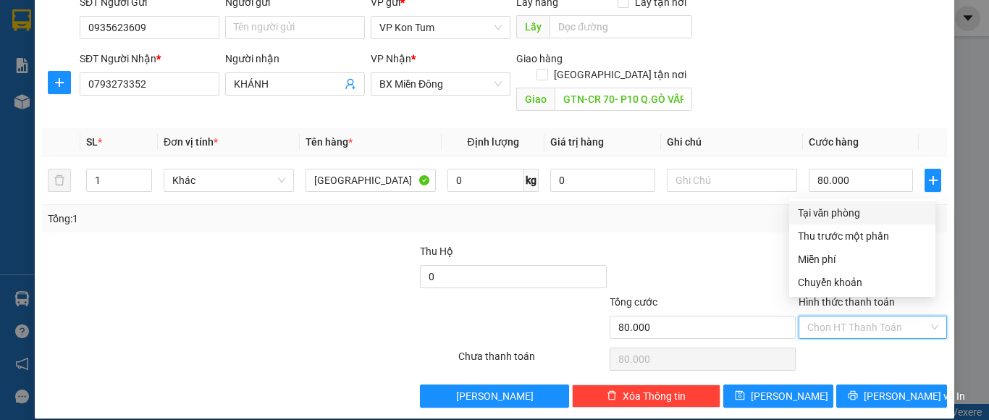
click at [826, 219] on div "Tại văn phòng" at bounding box center [862, 213] width 129 height 16
click at [826, 219] on div "Transit Pickup Surcharge Ids Transit Deliver Surcharge Ids Transit Deliver Surc…" at bounding box center [494, 171] width 905 height 471
type input "0"
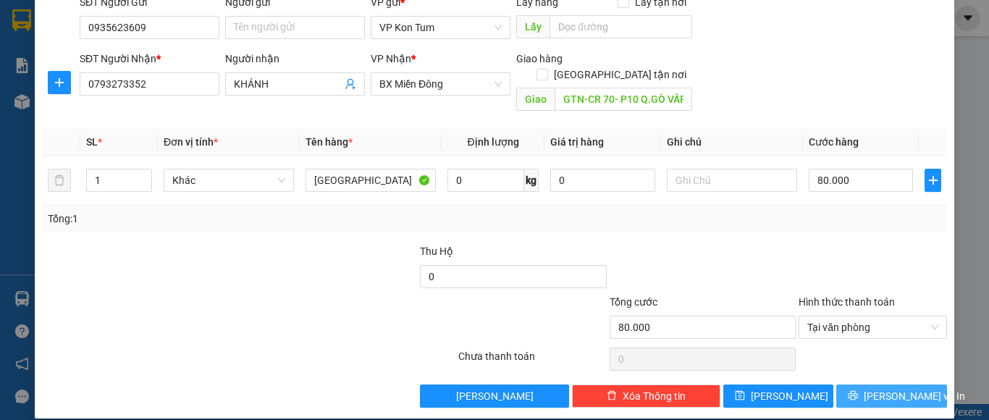
click at [889, 388] on span "[PERSON_NAME] và In" at bounding box center [913, 396] width 101 height 16
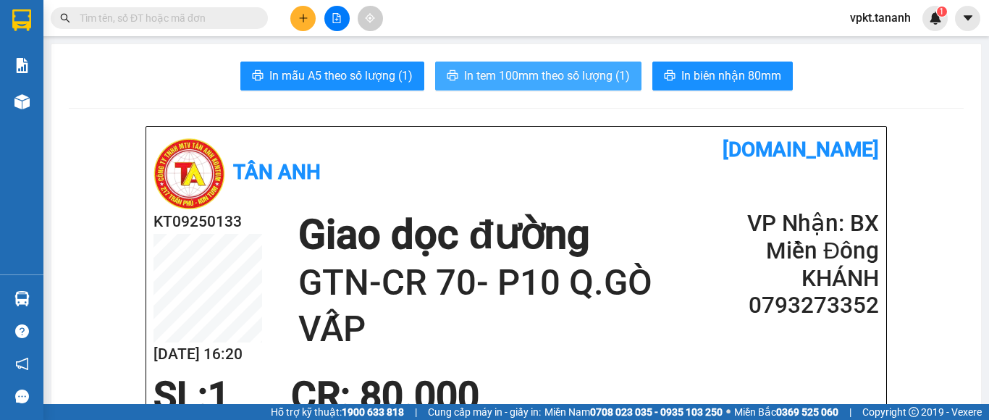
click at [545, 70] on span "In tem 100mm theo số lượng (1)" at bounding box center [547, 76] width 166 height 18
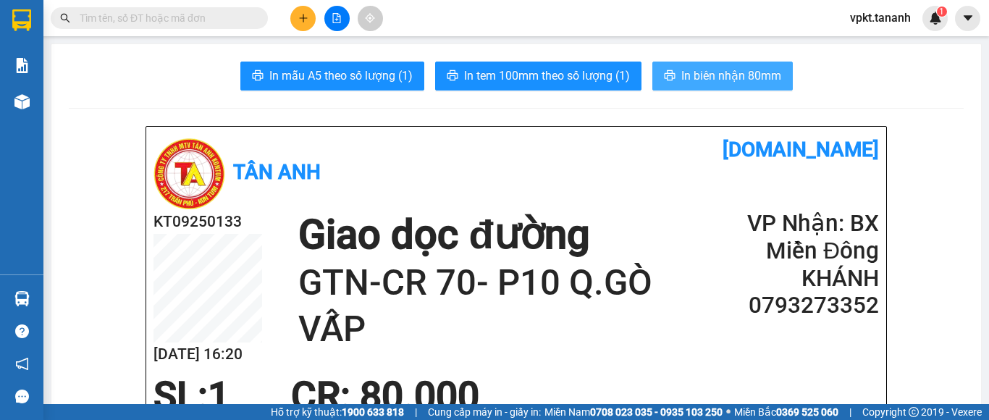
click at [769, 80] on span "In biên nhận 80mm" at bounding box center [731, 76] width 100 height 18
